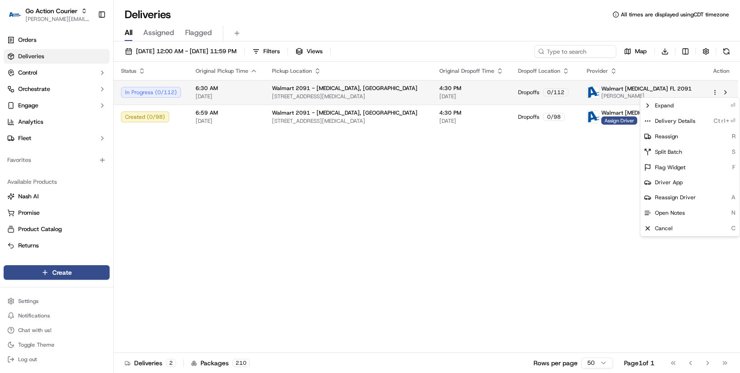
click at [716, 91] on html "Go Action Courier [PERSON_NAME][EMAIL_ADDRESS][PERSON_NAME][DOMAIN_NAME] Toggle…" at bounding box center [370, 186] width 740 height 373
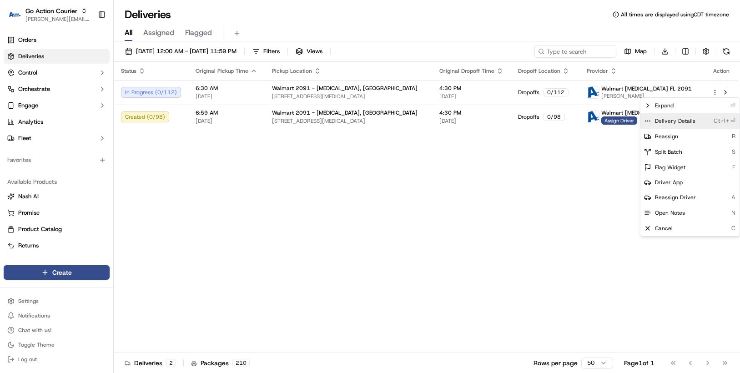
click at [689, 119] on span "Delivery Details" at bounding box center [675, 120] width 40 height 7
click at [209, 174] on html "Go Action Courier [PERSON_NAME][EMAIL_ADDRESS][PERSON_NAME][DOMAIN_NAME] Toggle…" at bounding box center [370, 186] width 740 height 373
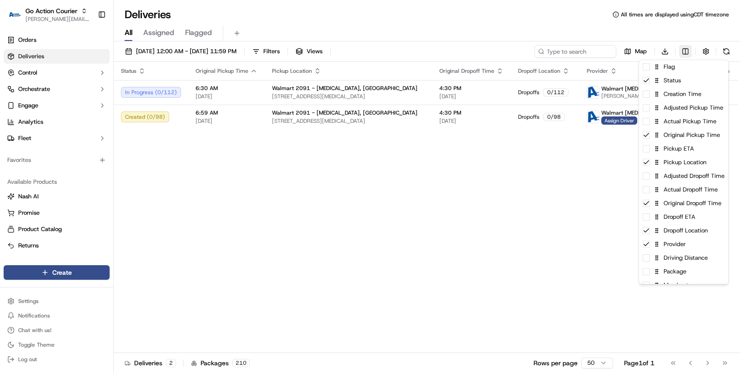
click at [684, 51] on html "Go Action Courier [PERSON_NAME][EMAIL_ADDRESS][PERSON_NAME][DOMAIN_NAME] Toggle…" at bounding box center [370, 186] width 740 height 373
click at [675, 68] on div "Flag" at bounding box center [683, 67] width 89 height 14
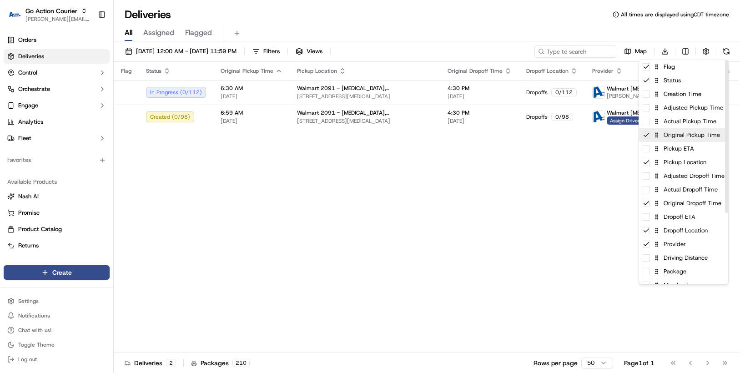
click at [687, 138] on div "Original Pickup Time" at bounding box center [683, 135] width 89 height 14
click at [688, 208] on div "Original Dropoff Time" at bounding box center [683, 203] width 89 height 14
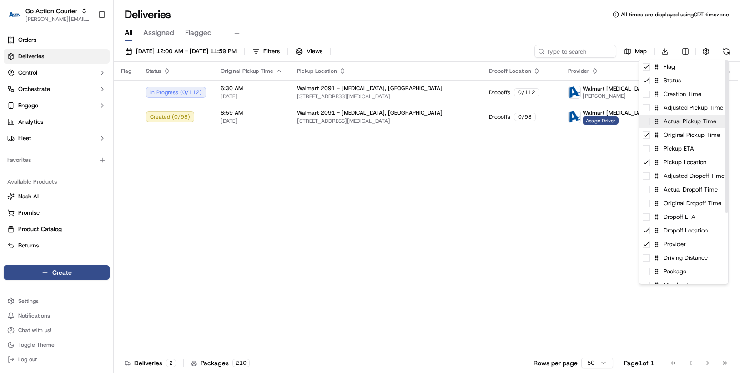
click at [682, 128] on div "Actual Pickup Time" at bounding box center [683, 122] width 89 height 14
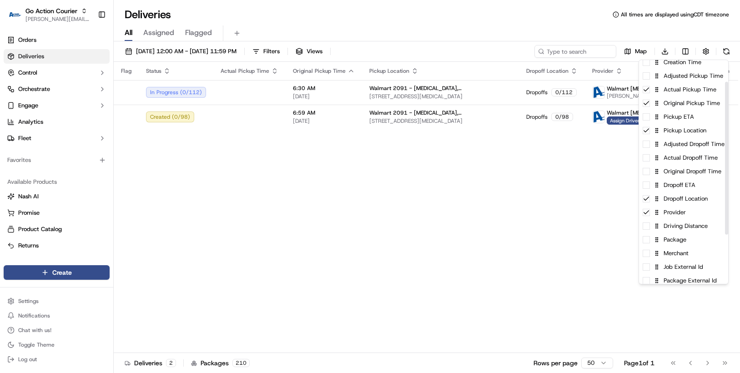
scroll to position [29, 0]
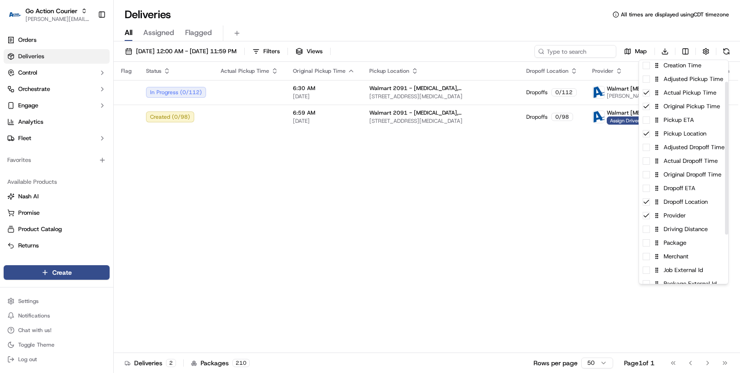
drag, startPoint x: 725, startPoint y: 100, endPoint x: 711, endPoint y: 120, distance: 24.1
click at [725, 120] on div at bounding box center [726, 158] width 3 height 153
click at [686, 108] on div "Original Pickup Time" at bounding box center [683, 107] width 89 height 14
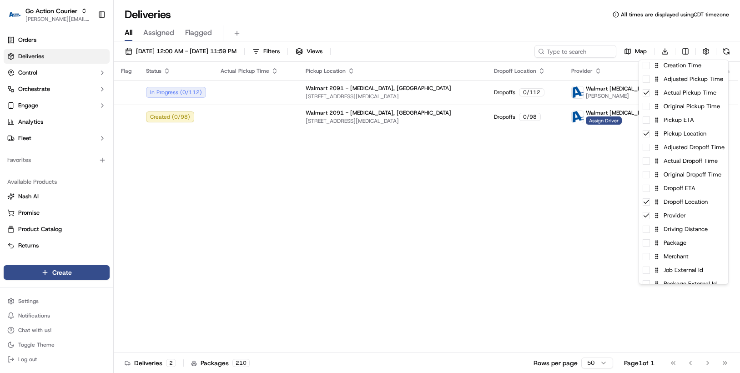
click at [419, 175] on html "Go Action Courier [PERSON_NAME][EMAIL_ADDRESS][PERSON_NAME][DOMAIN_NAME] Toggle…" at bounding box center [370, 186] width 740 height 373
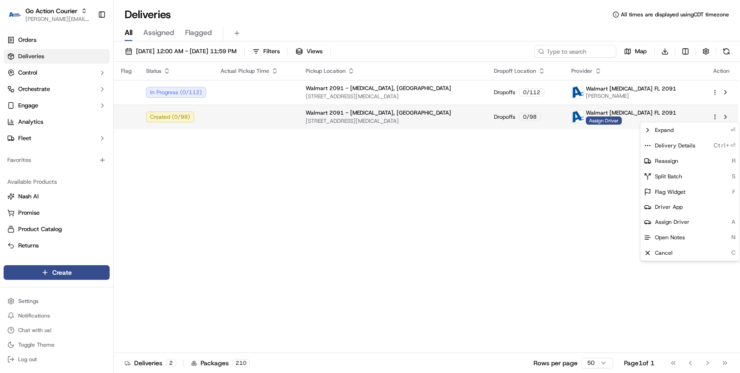
click at [714, 117] on html "Go Action Courier [PERSON_NAME][EMAIL_ADDRESS][PERSON_NAME][DOMAIN_NAME] Toggle…" at bounding box center [370, 186] width 740 height 373
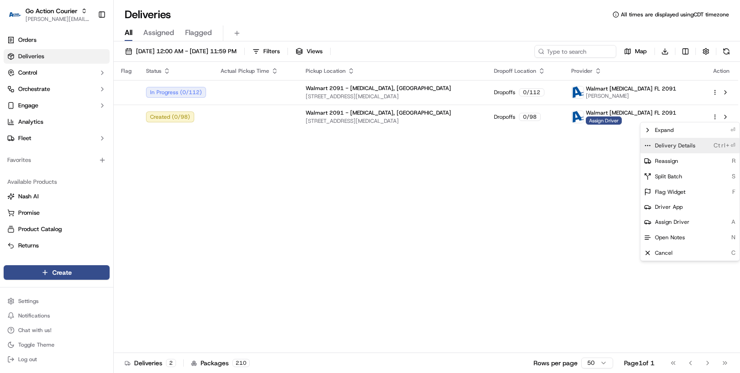
click at [683, 144] on span "Delivery Details" at bounding box center [675, 145] width 40 height 7
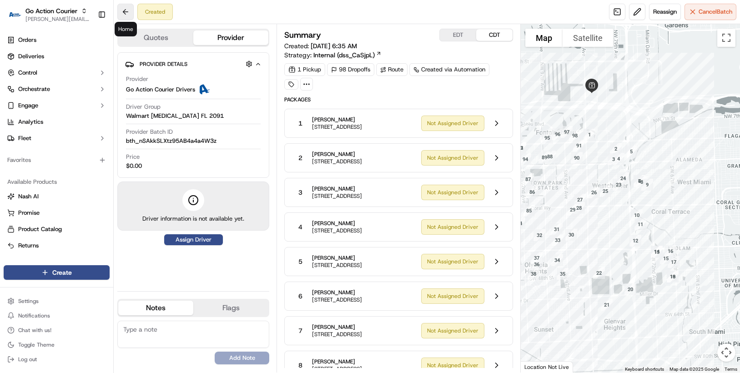
click at [120, 12] on button at bounding box center [125, 12] width 16 height 16
